Goal: Use online tool/utility: Utilize a website feature to perform a specific function

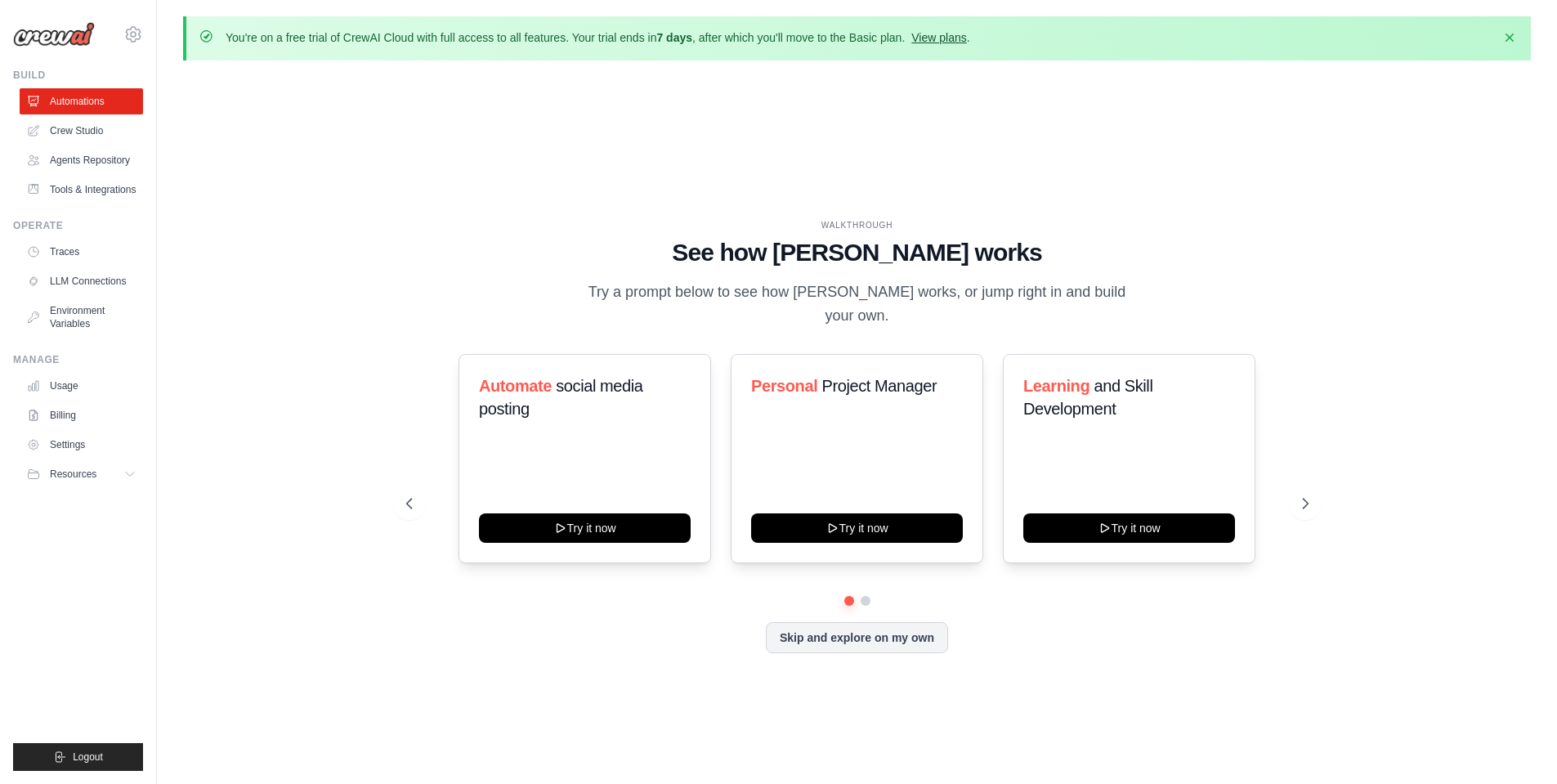
click at [946, 39] on link "View plans" at bounding box center [939, 37] width 55 height 13
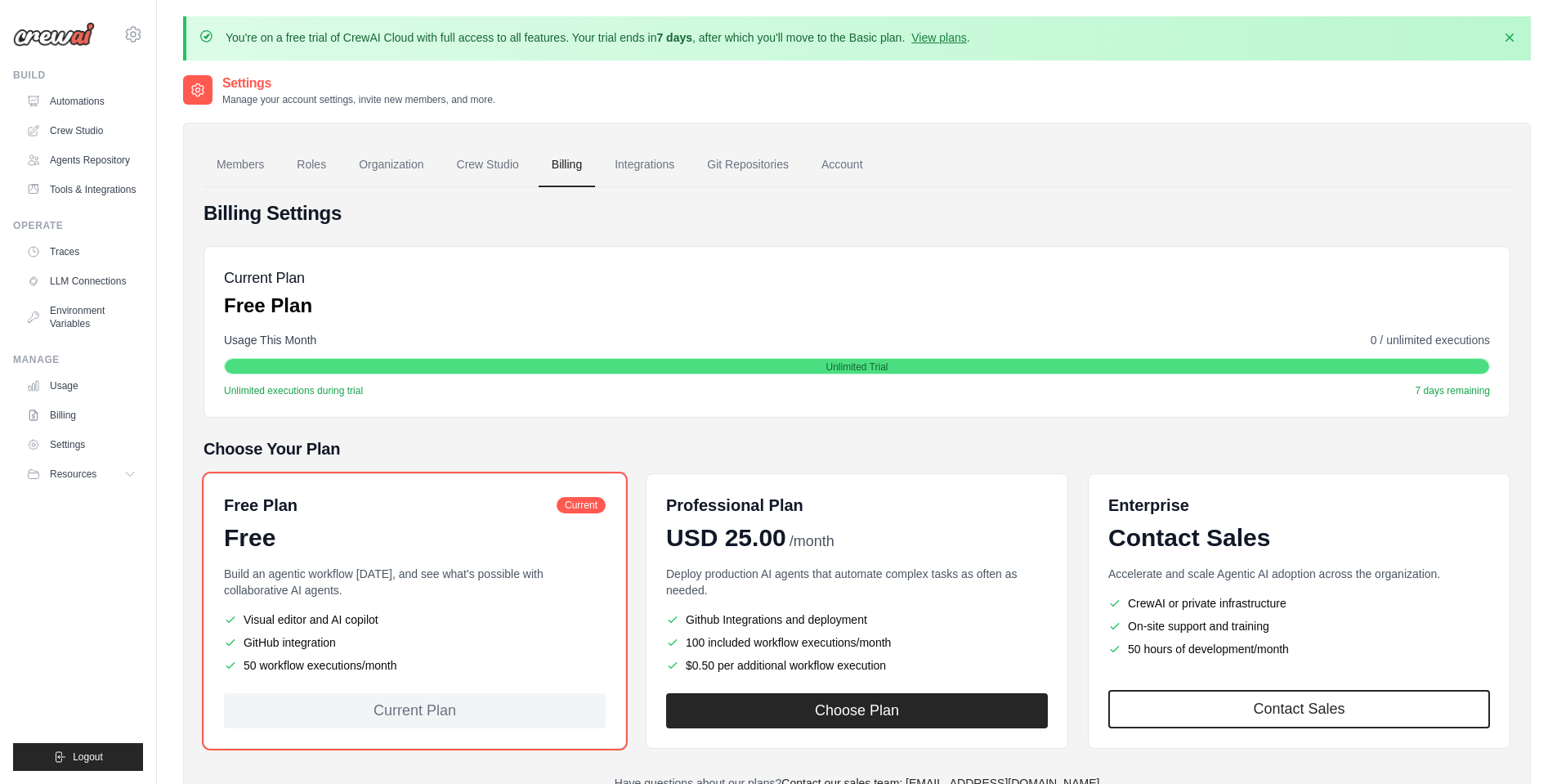
click at [80, 36] on img at bounding box center [53, 34] width 82 height 25
click at [78, 102] on link "Automations" at bounding box center [83, 101] width 123 height 26
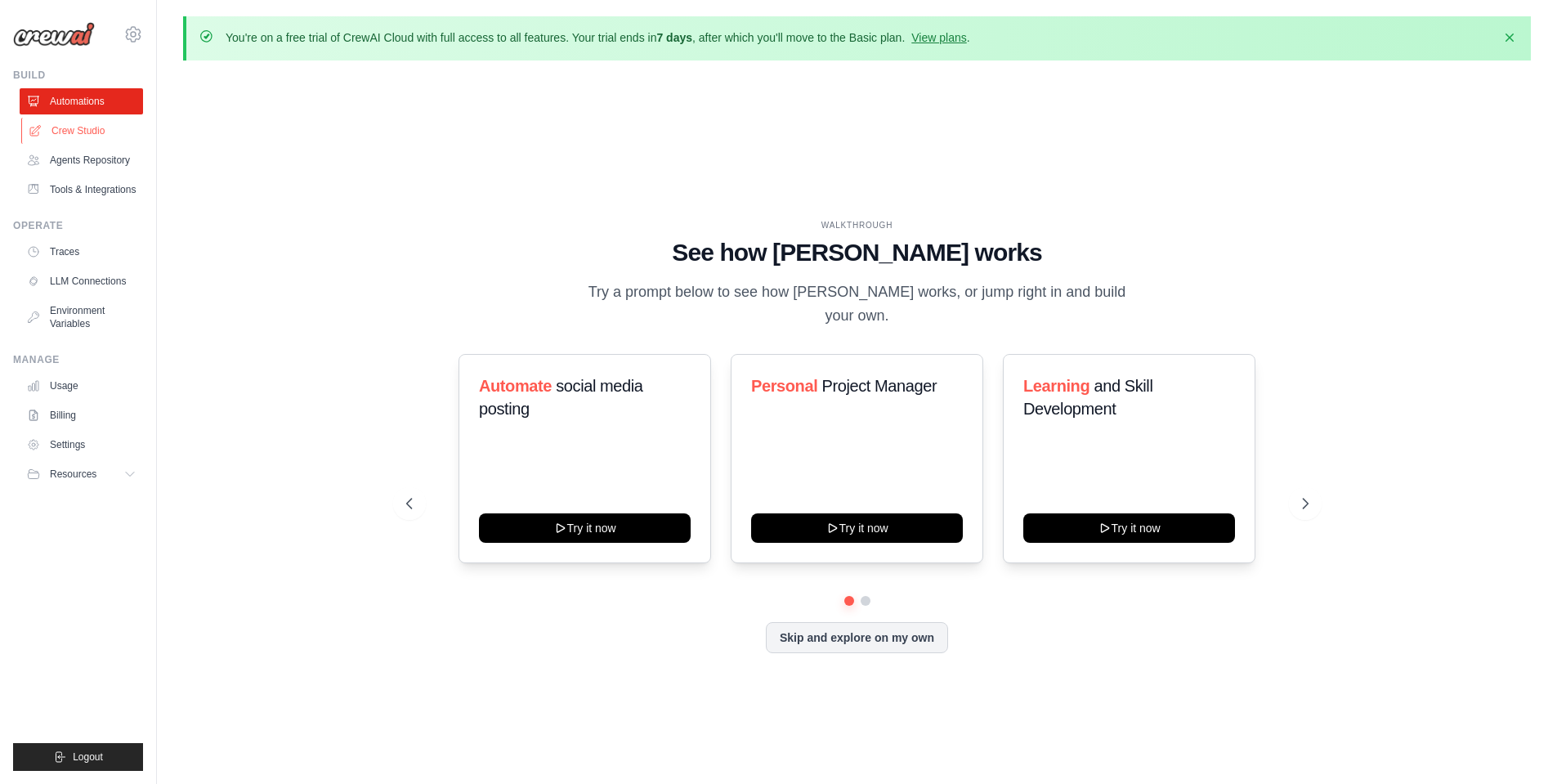
click at [91, 129] on link "Crew Studio" at bounding box center [83, 130] width 123 height 26
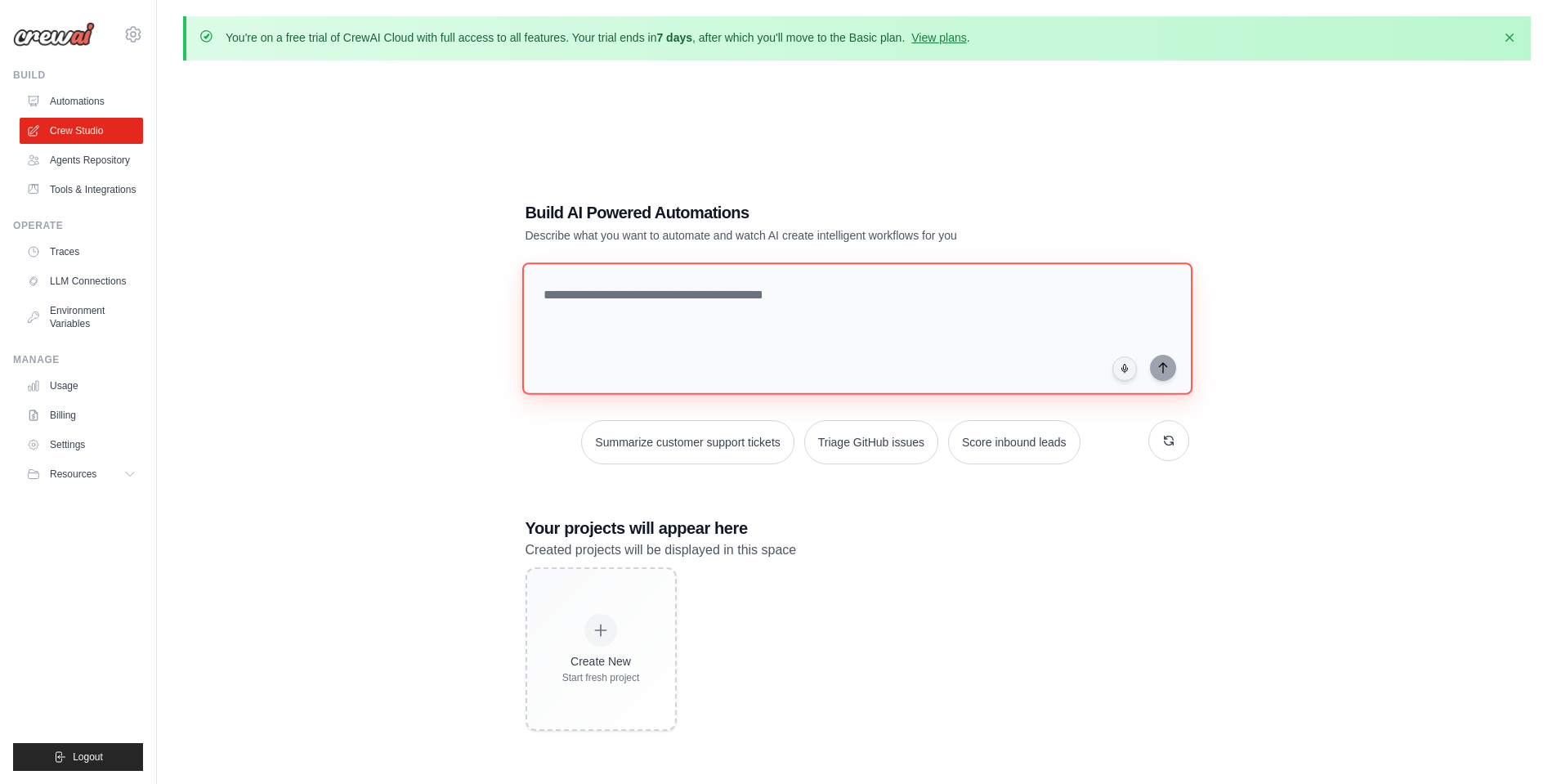
click at [688, 303] on textarea at bounding box center [857, 328] width 671 height 133
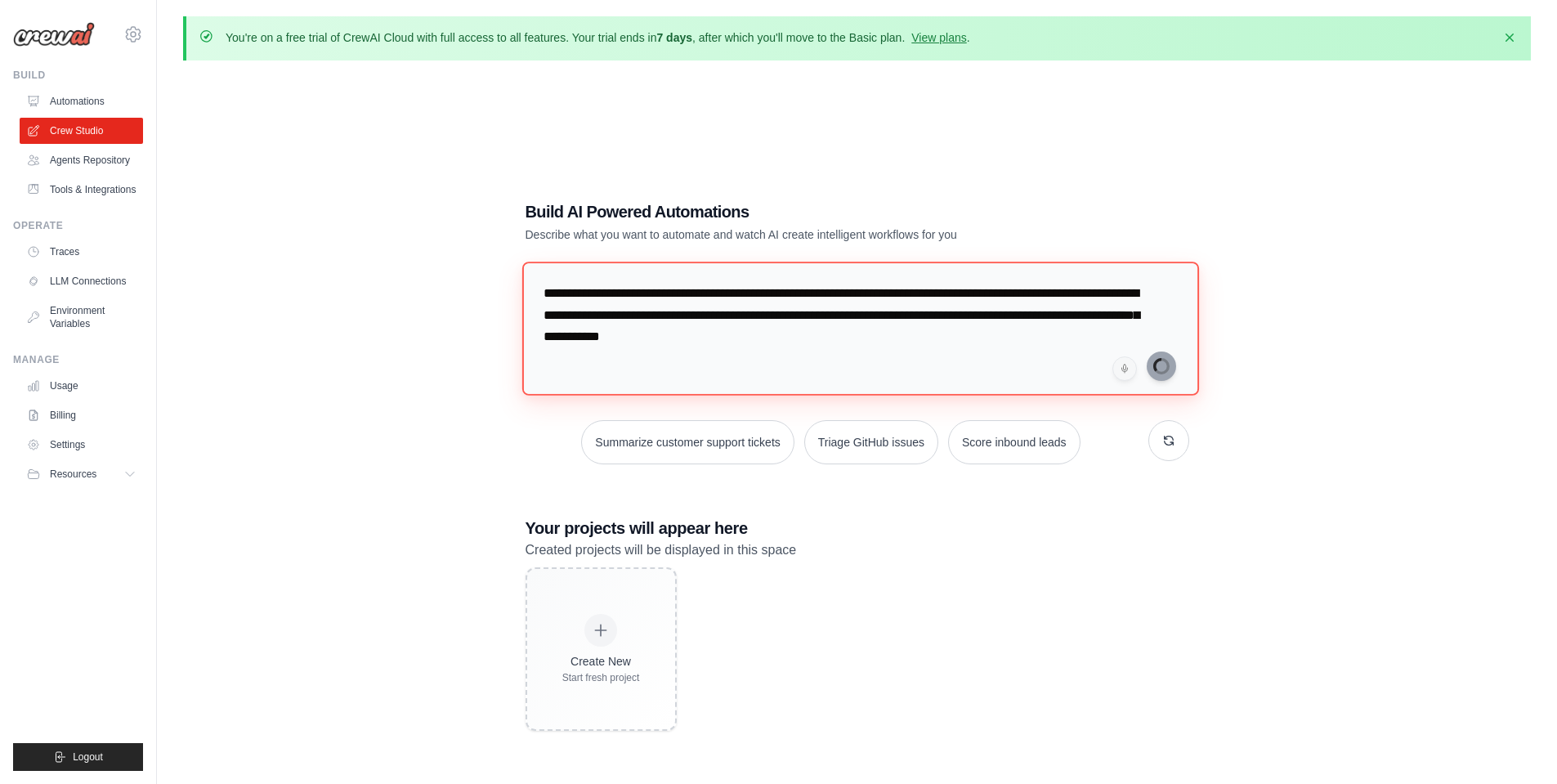
type textarea "**********"
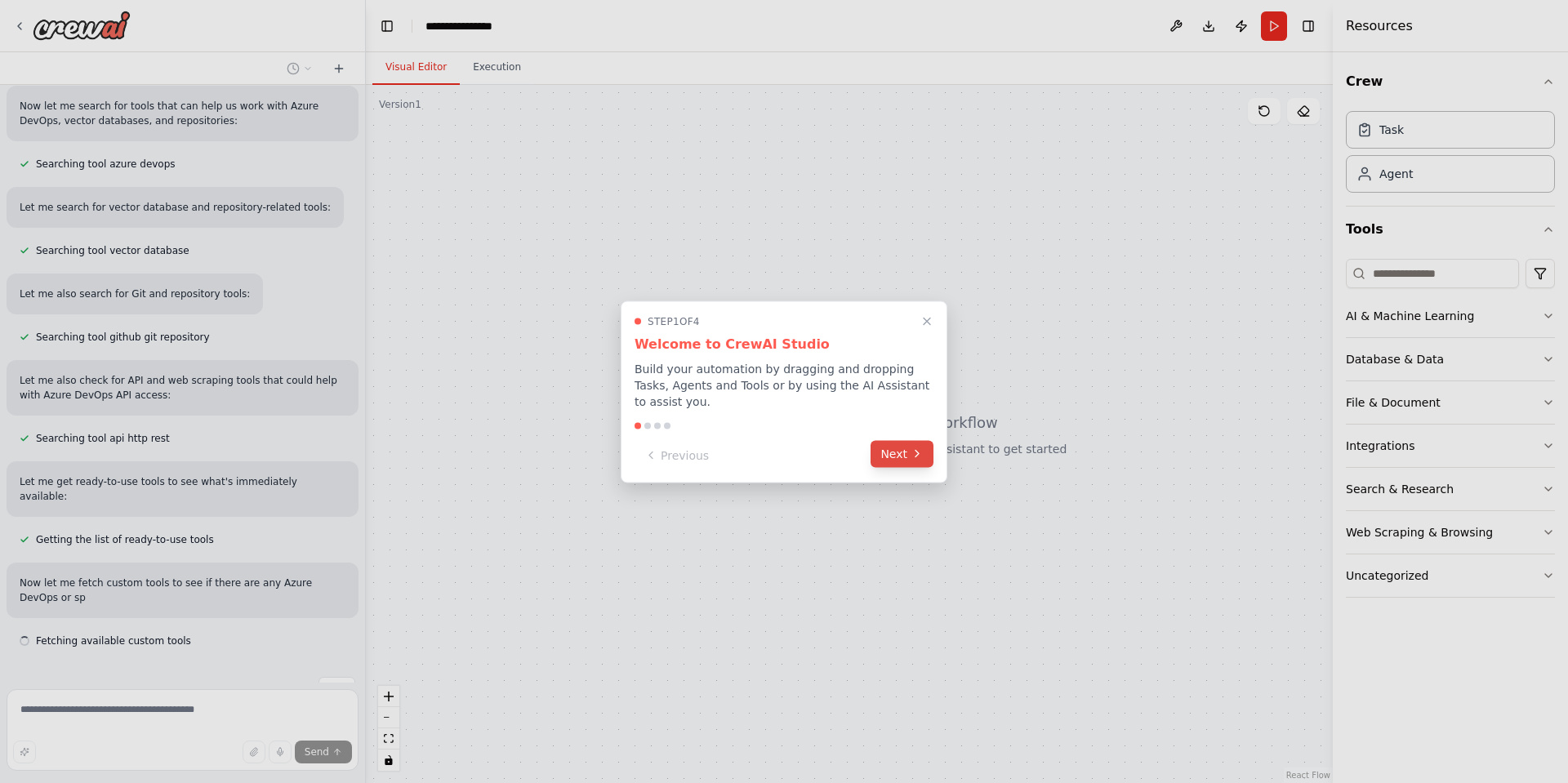
scroll to position [293, 0]
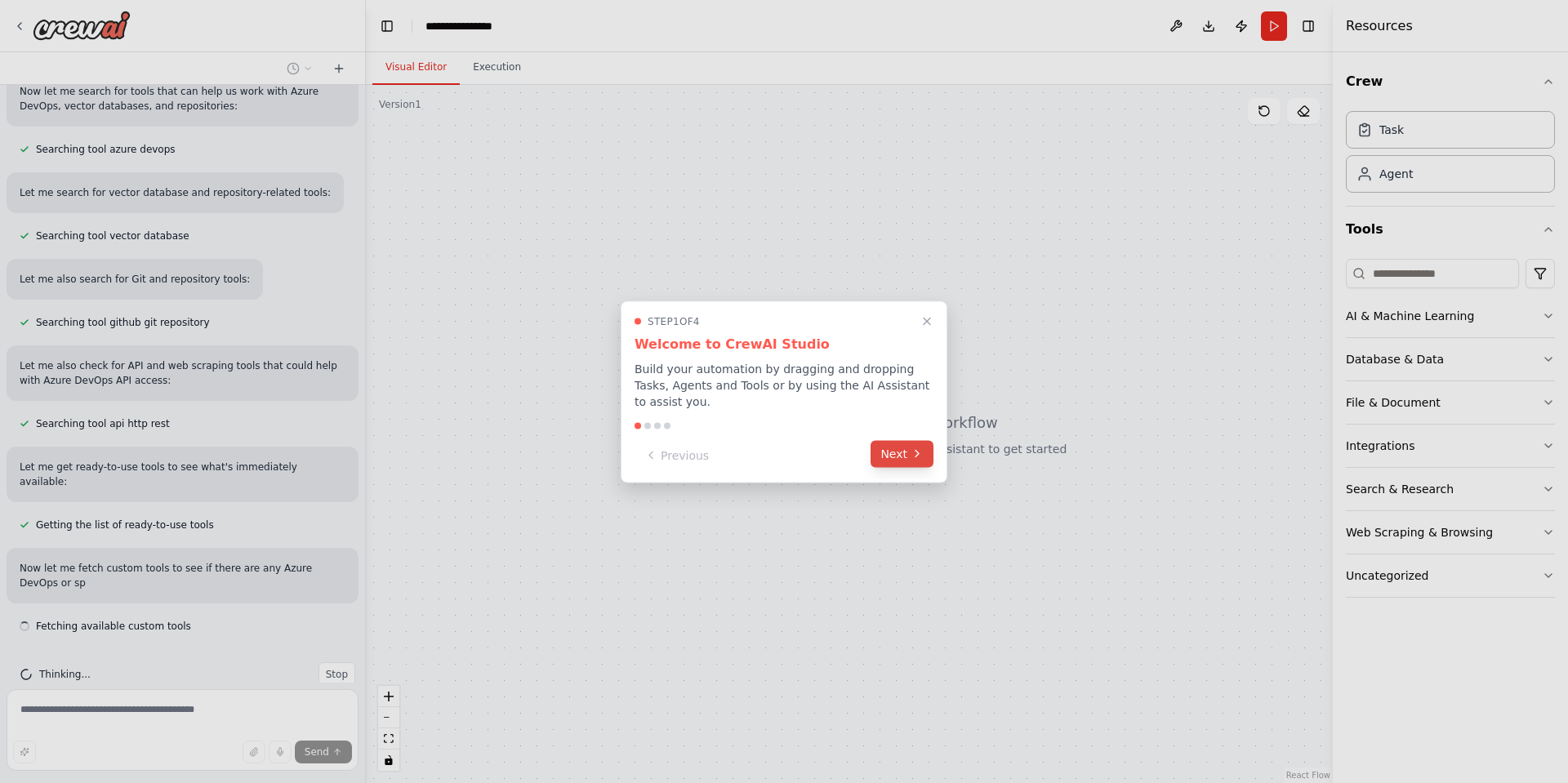
click at [913, 449] on icon at bounding box center [917, 454] width 13 height 13
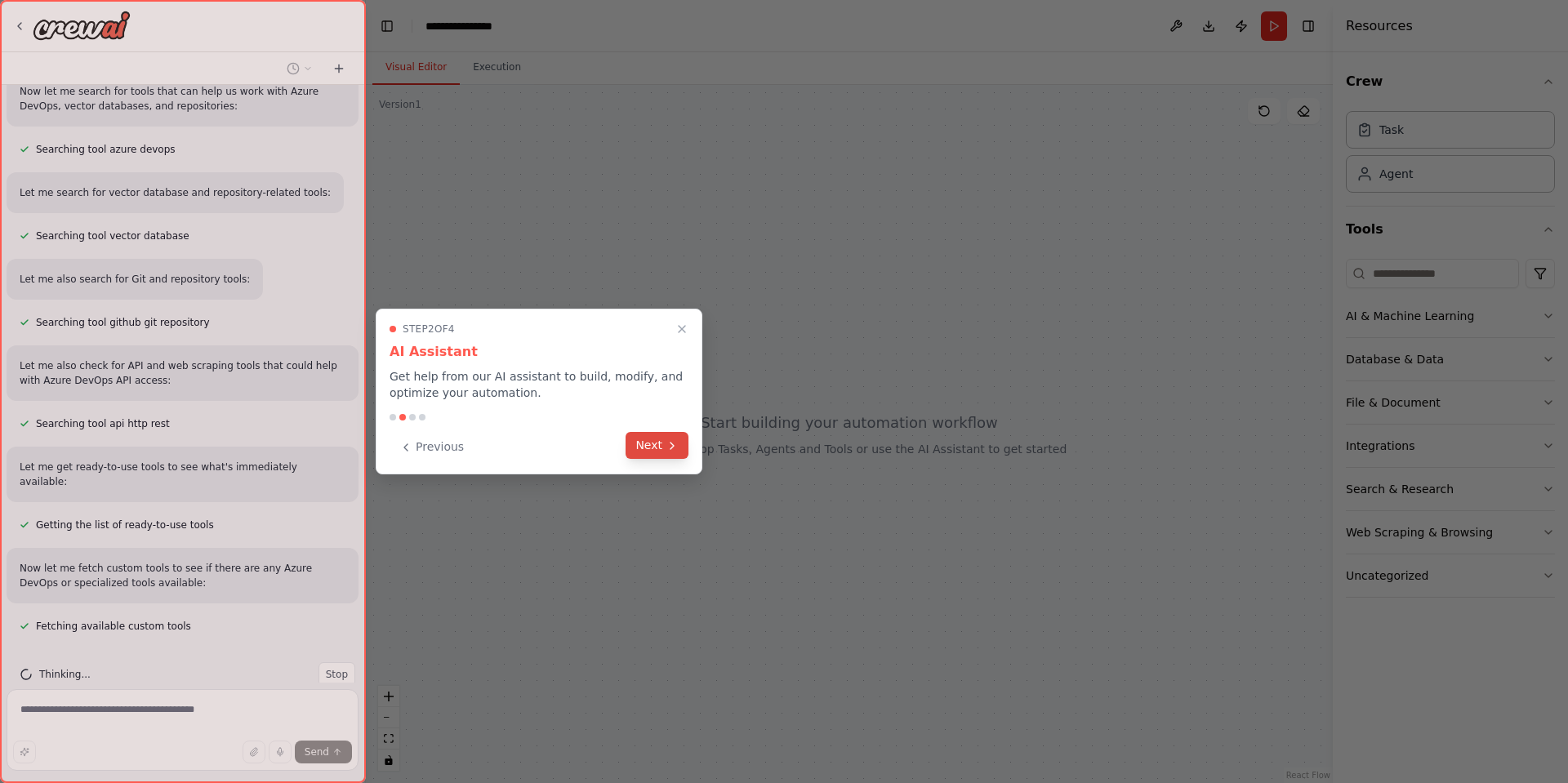
click at [661, 445] on button "Next" at bounding box center [656, 445] width 63 height 27
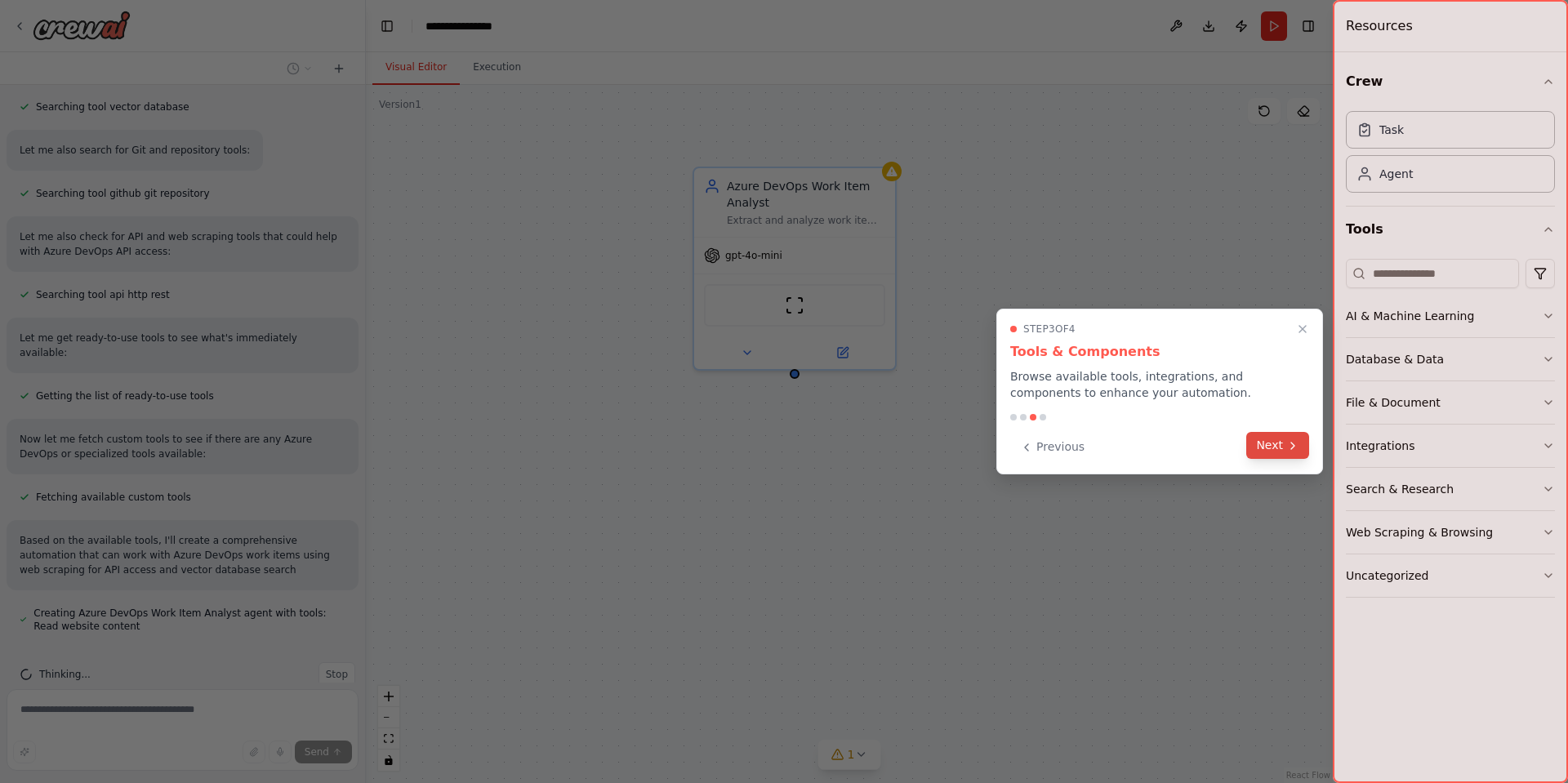
click at [1279, 448] on button "Next" at bounding box center [1277, 445] width 63 height 27
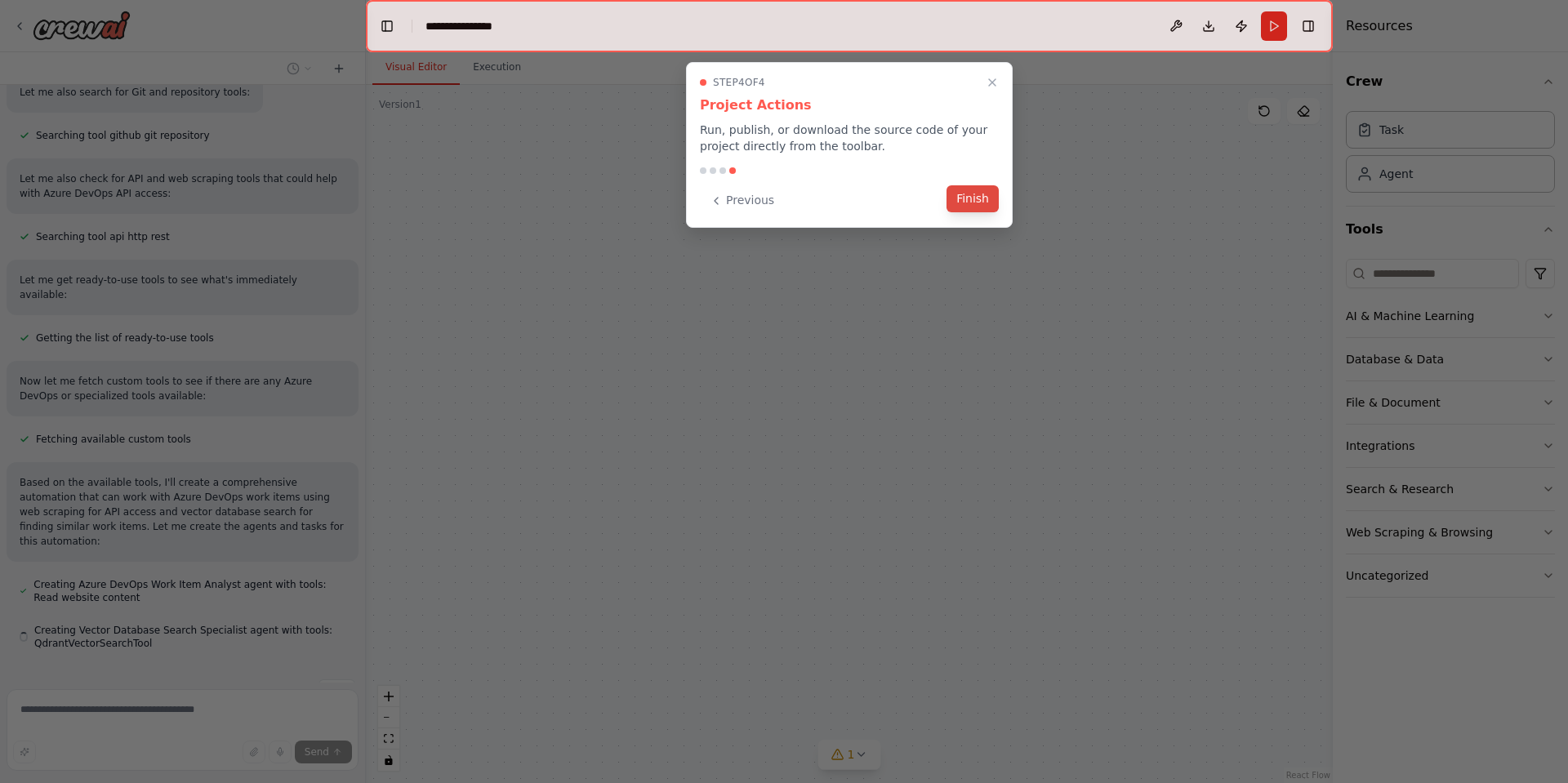
scroll to position [482, 0]
click at [966, 200] on button "Finish" at bounding box center [972, 198] width 52 height 27
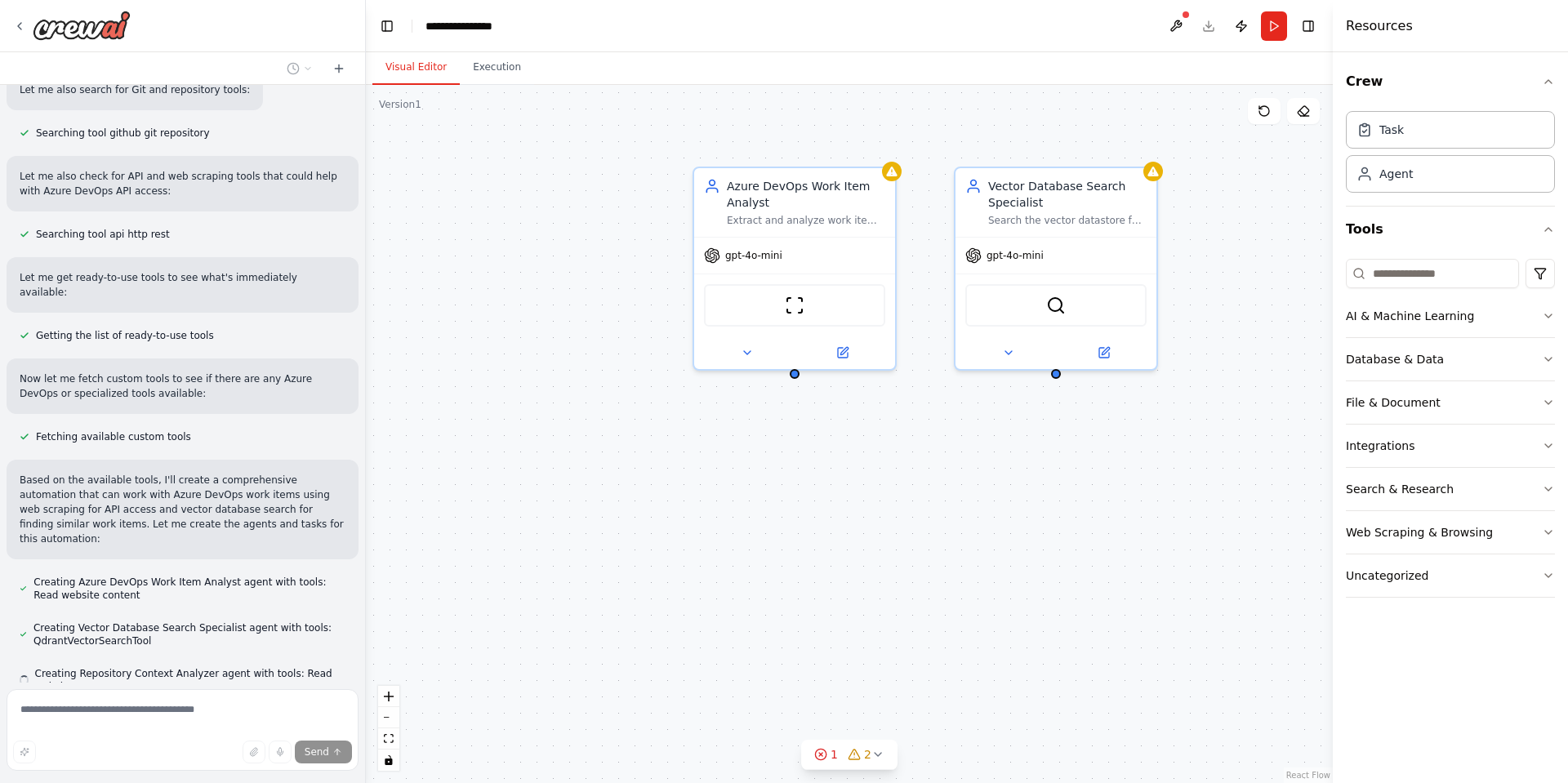
scroll to position [528, 0]
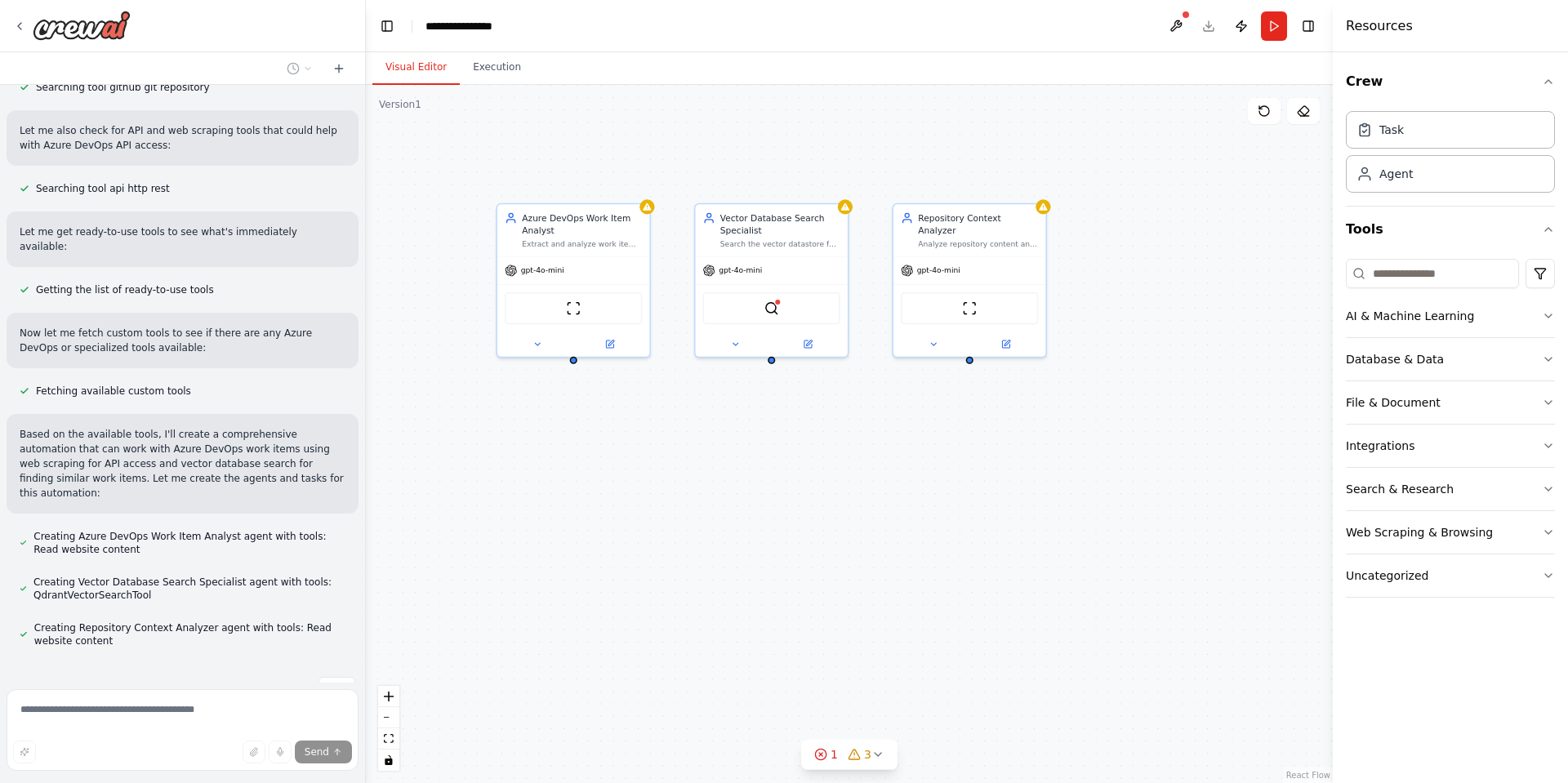
drag, startPoint x: 945, startPoint y: 615, endPoint x: 704, endPoint y: 532, distance: 254.9
click at [704, 532] on div "Azure DevOps Work Item Analyst Extract and analyze work item details from Azure…" at bounding box center [849, 434] width 966 height 698
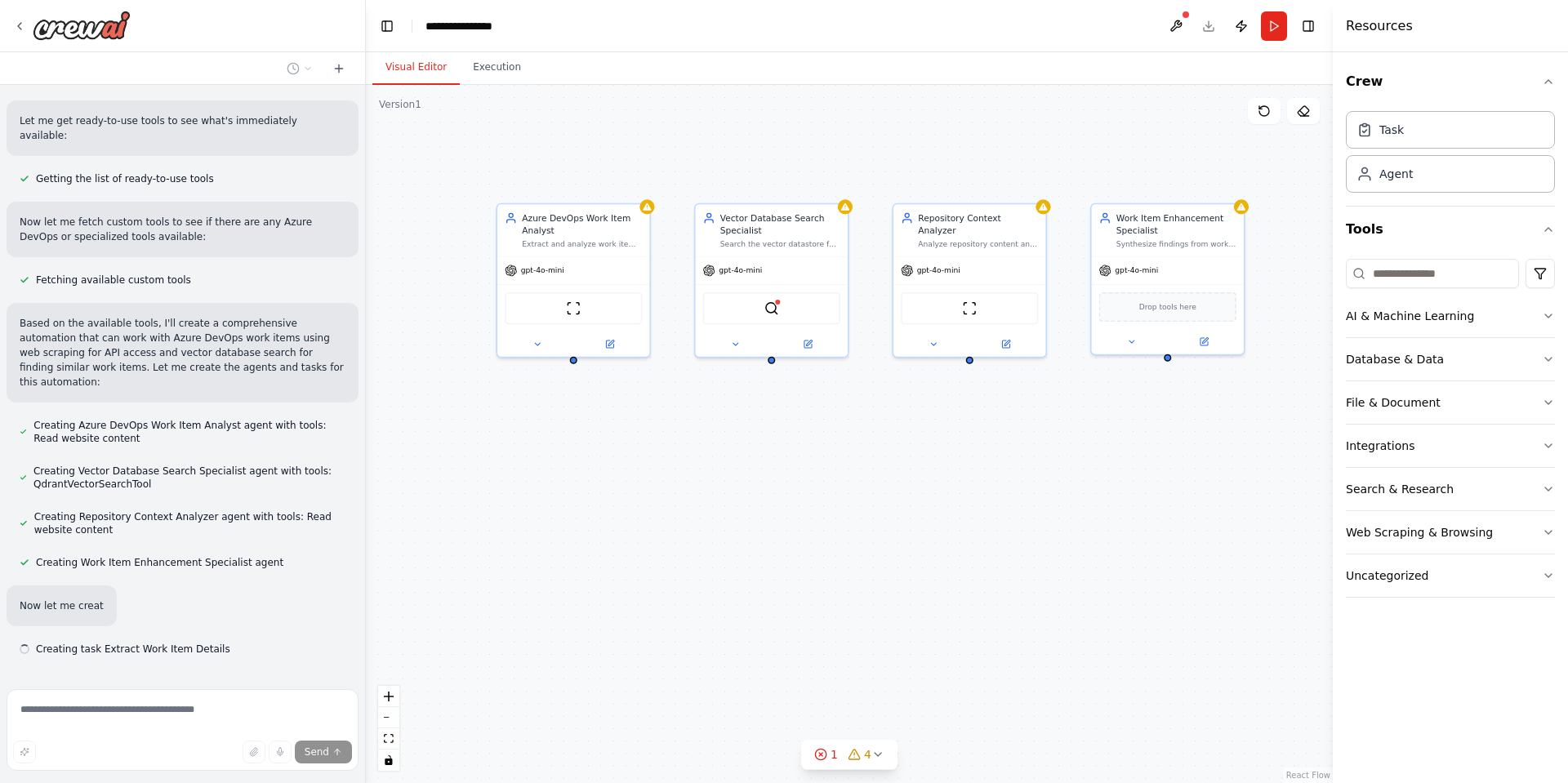
scroll to position [647, 0]
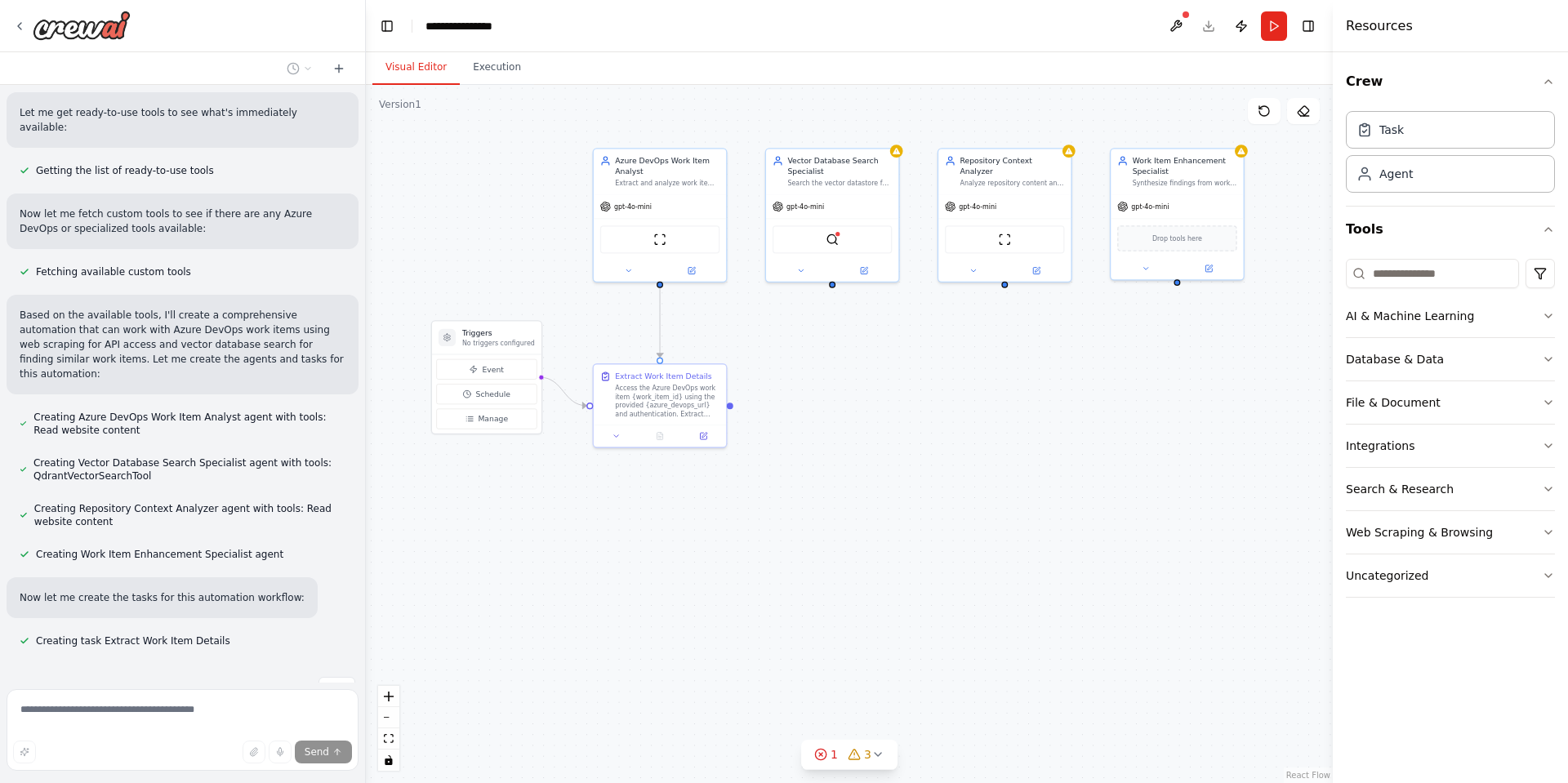
drag, startPoint x: 890, startPoint y: 550, endPoint x: 906, endPoint y: 499, distance: 53.5
click at [906, 499] on div ".deletable-edge-delete-btn { width: 20px; height: 20px; border: 0px solid #ffff…" at bounding box center [849, 434] width 966 height 698
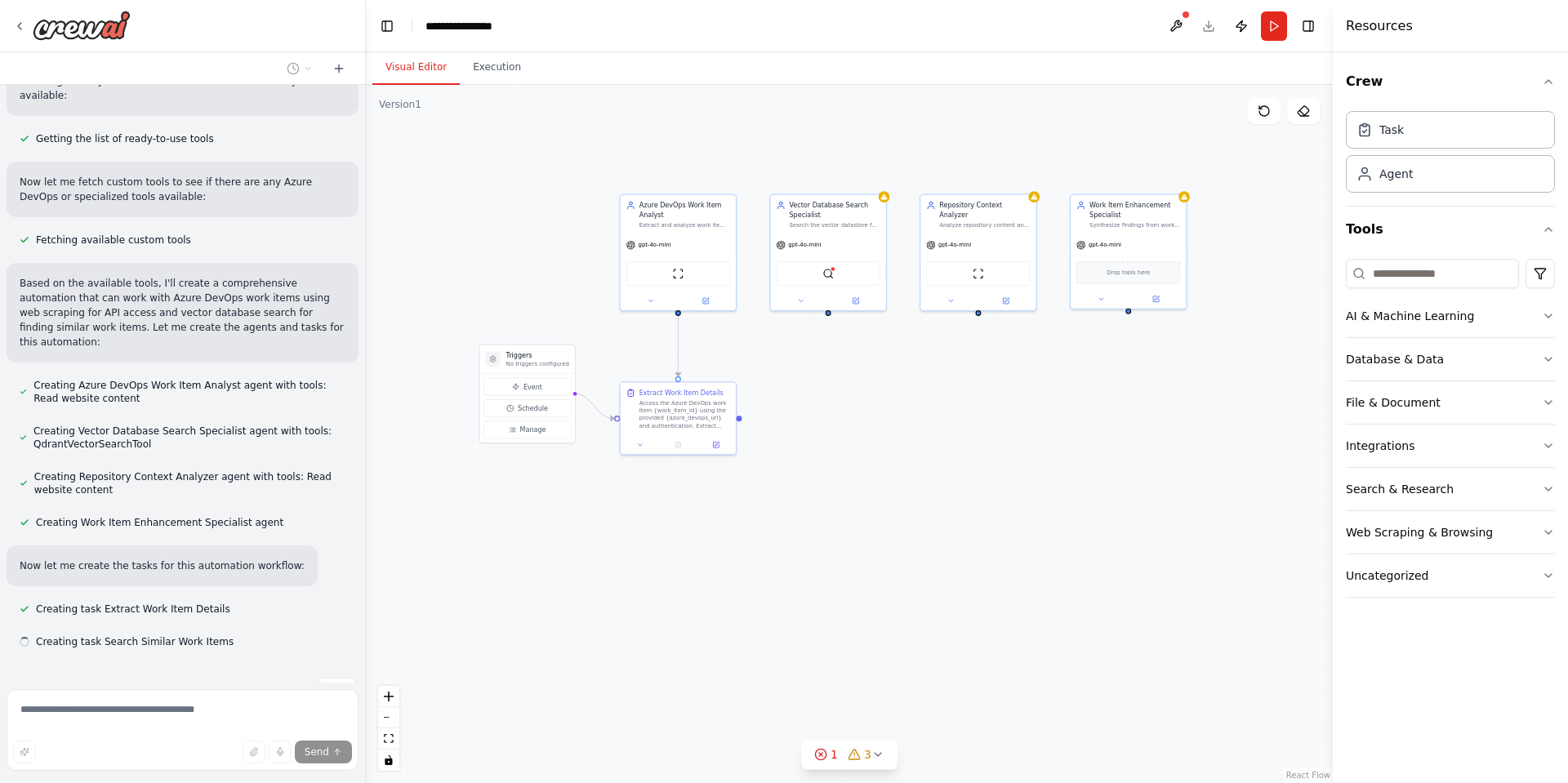
scroll to position [680, 0]
drag, startPoint x: 887, startPoint y: 503, endPoint x: 866, endPoint y: 506, distance: 21.2
click at [866, 506] on div ".deletable-edge-delete-btn { width: 20px; height: 20px; border: 0px solid #ffff…" at bounding box center [849, 434] width 966 height 698
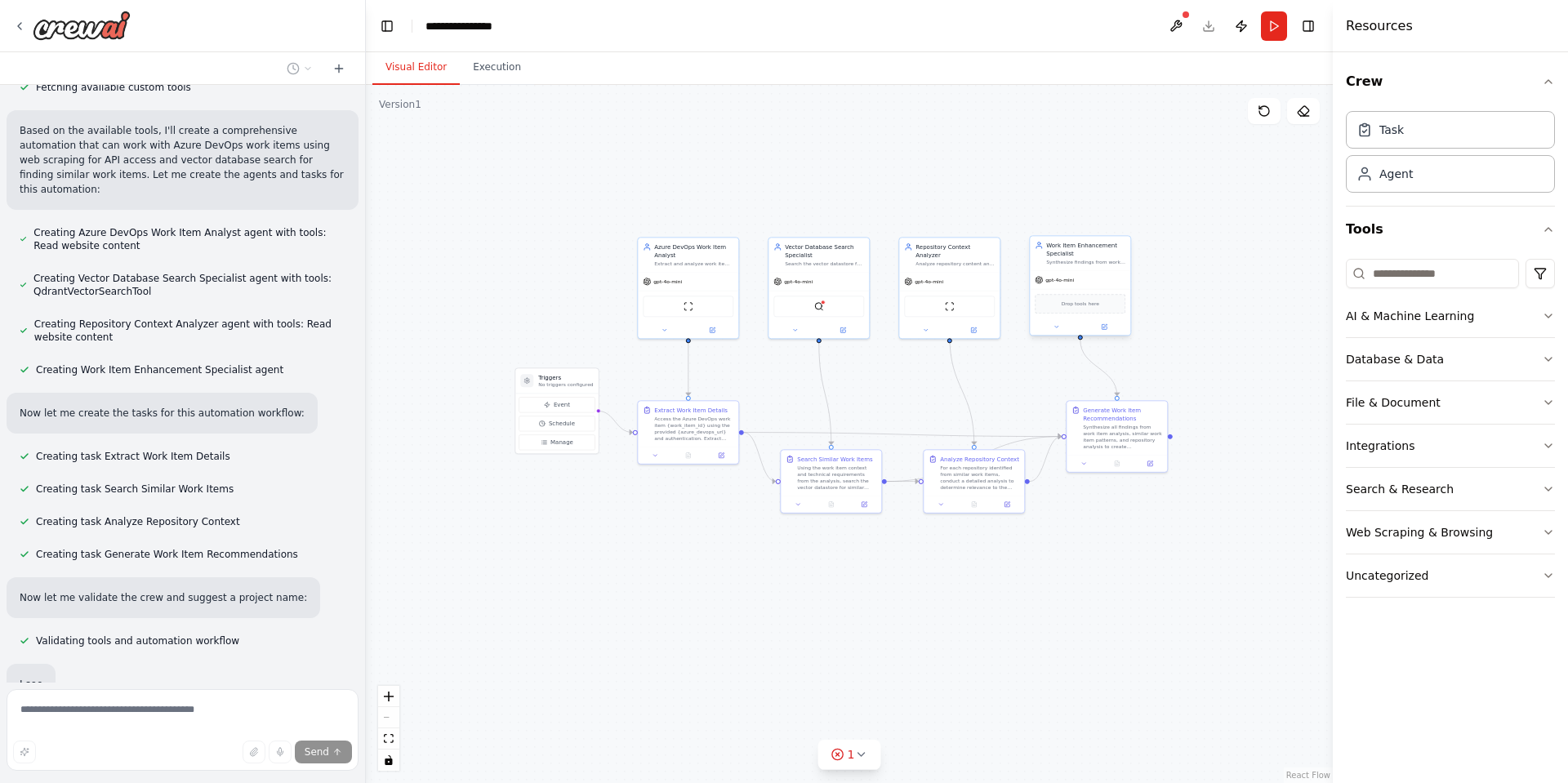
scroll to position [871, 0]
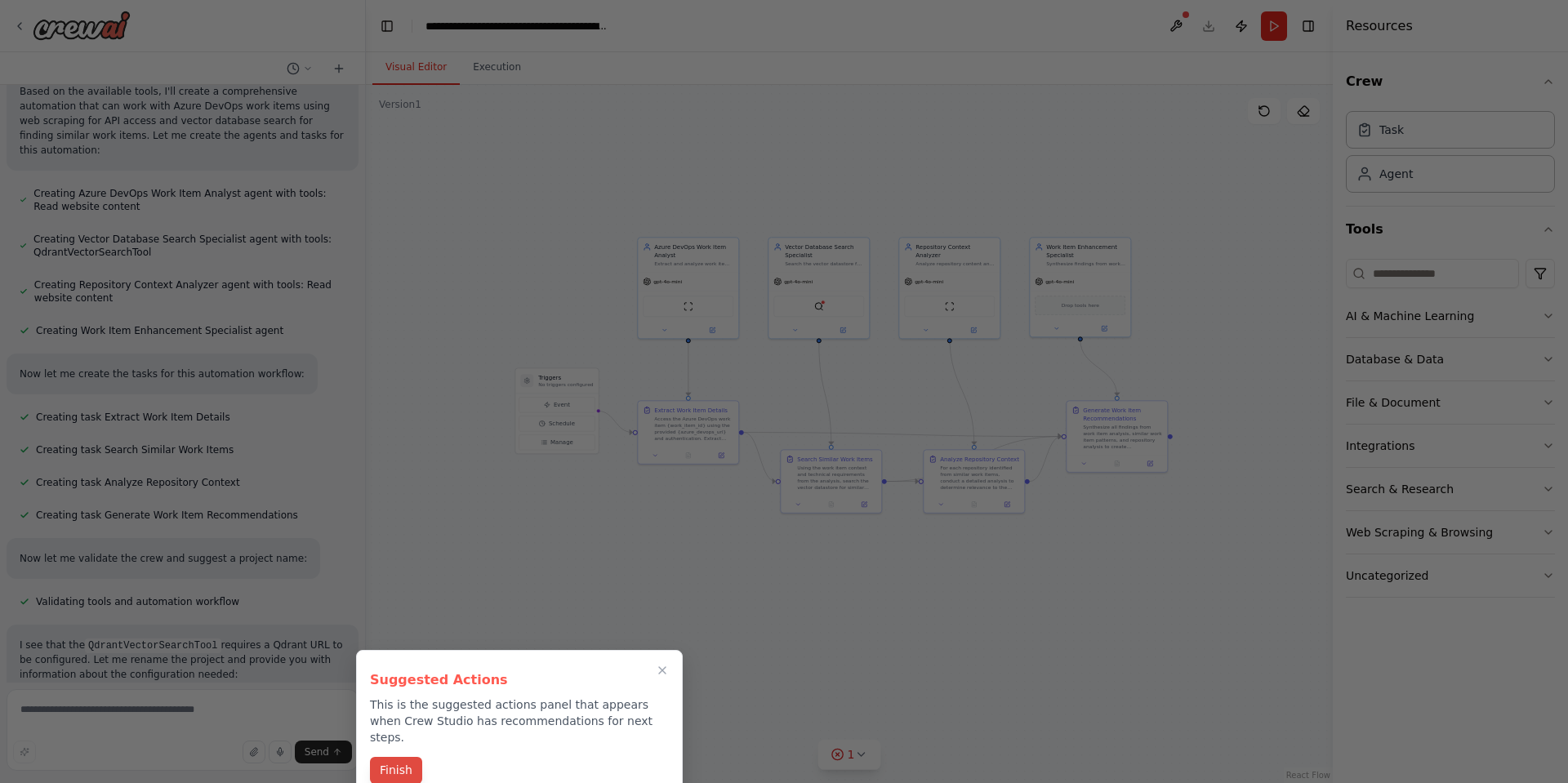
click at [402, 757] on button "Finish" at bounding box center [396, 770] width 52 height 27
